Goal: Information Seeking & Learning: Understand process/instructions

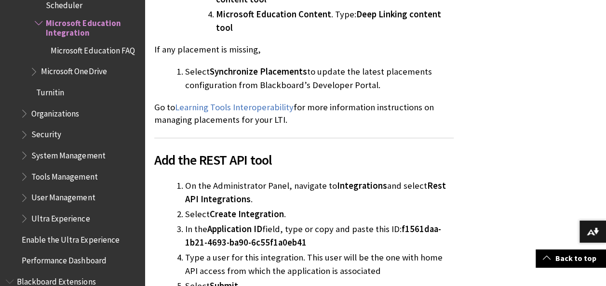
scroll to position [3857, 0]
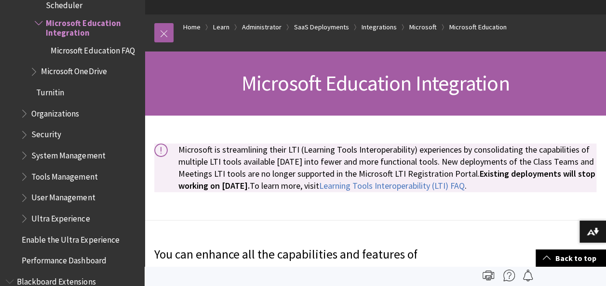
scroll to position [0, 0]
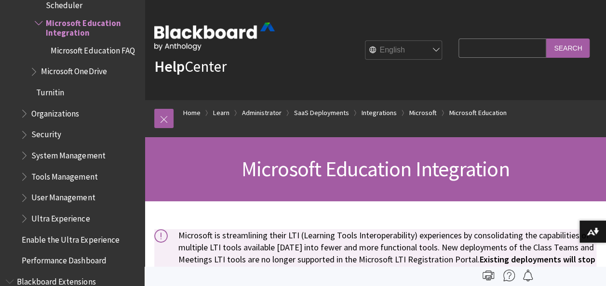
click at [431, 55] on select "English عربية Català Cymraeg Deutsch Español Suomi Français עברית Italiano 日本語 …" at bounding box center [403, 50] width 77 height 19
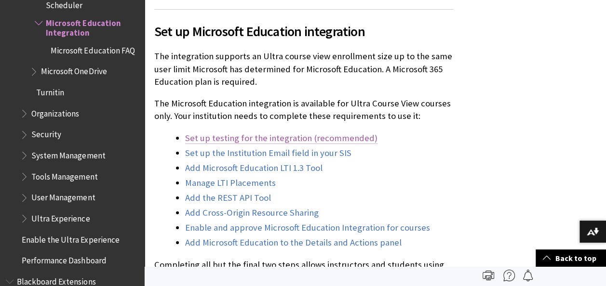
scroll to position [1784, 0]
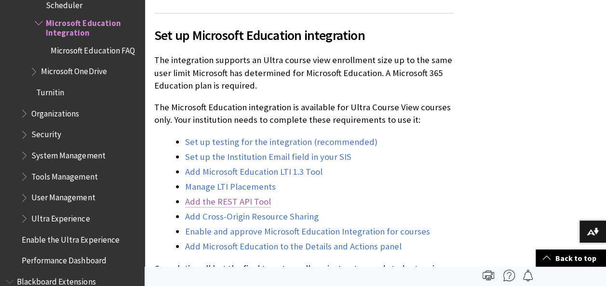
click at [212, 196] on link "Add the REST API Tool" at bounding box center [228, 202] width 86 height 12
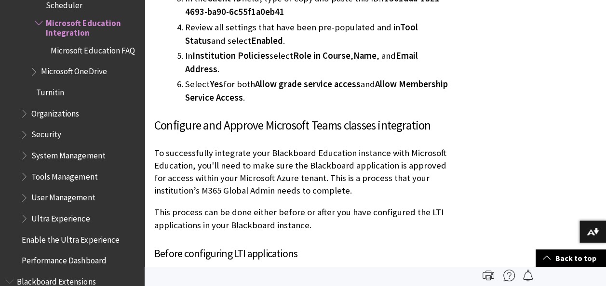
scroll to position [5820, 0]
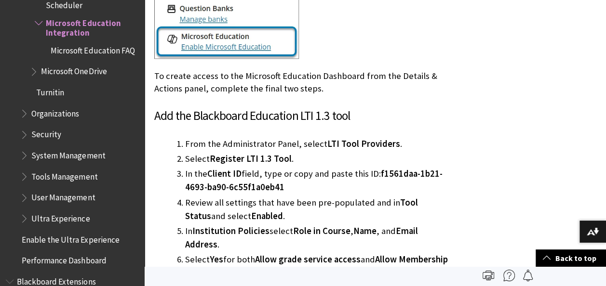
drag, startPoint x: 377, startPoint y: 85, endPoint x: 382, endPoint y: 94, distance: 9.9
click at [382, 167] on li "In the Client ID field, type or copy and paste this ID: f1561daa-1b21-4693-ba90…" at bounding box center [319, 180] width 269 height 27
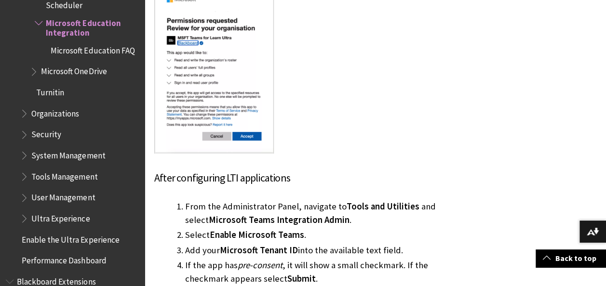
scroll to position [6485, 0]
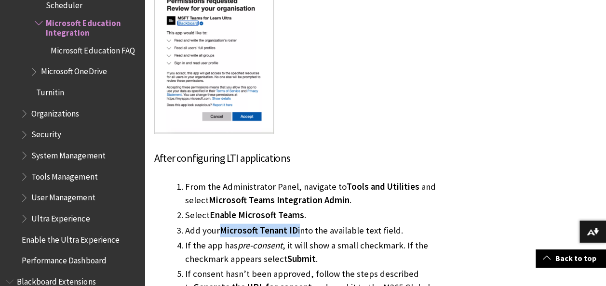
drag, startPoint x: 230, startPoint y: 115, endPoint x: 297, endPoint y: 116, distance: 66.5
click at [297, 224] on li "Add your Microsoft Tenant ID into the available text field." at bounding box center [319, 231] width 269 height 14
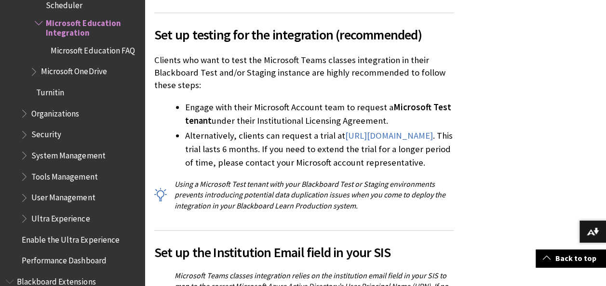
scroll to position [2288, 0]
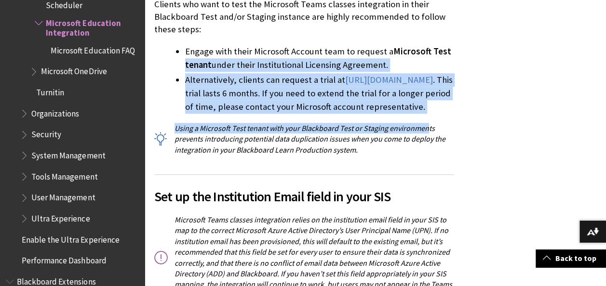
drag, startPoint x: 426, startPoint y: 102, endPoint x: 183, endPoint y: 44, distance: 249.8
click at [183, 44] on div "Set up testing for the integration (recommended) Clients who want to test the M…" at bounding box center [303, 56] width 299 height 199
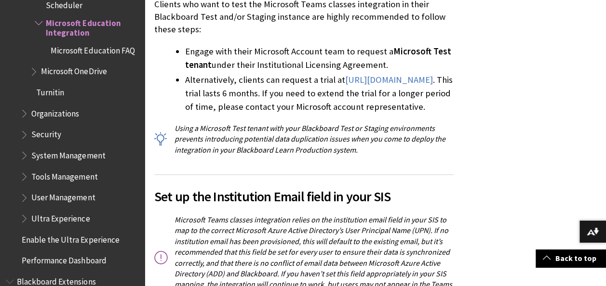
click at [184, 45] on ul "Engage with their Microsoft Account team to request a Microsoft Test tenant und…" at bounding box center [303, 79] width 299 height 69
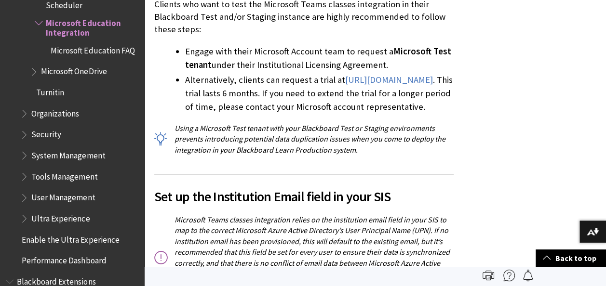
scroll to position [2240, 0]
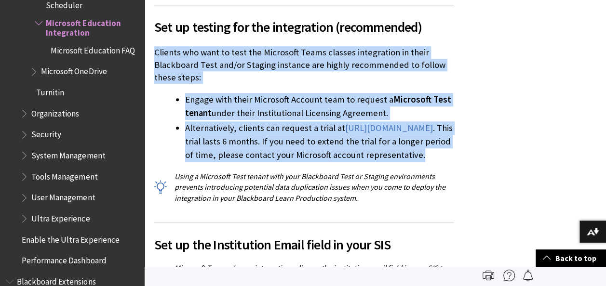
drag, startPoint x: 150, startPoint y: 32, endPoint x: 420, endPoint y: 147, distance: 293.6
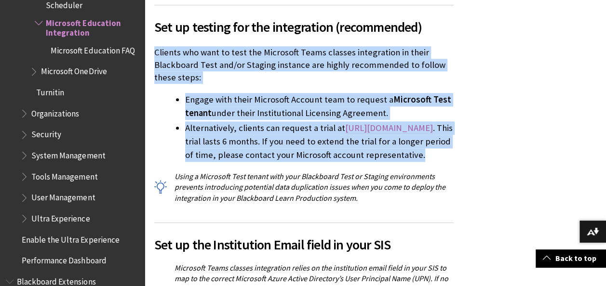
click at [345, 122] on link "[URL][DOMAIN_NAME]" at bounding box center [389, 128] width 88 height 12
click at [269, 60] on p "Clients who want to test the Microsoft Teams classes integration in their Black…" at bounding box center [303, 65] width 299 height 38
